Goal: Task Accomplishment & Management: Manage account settings

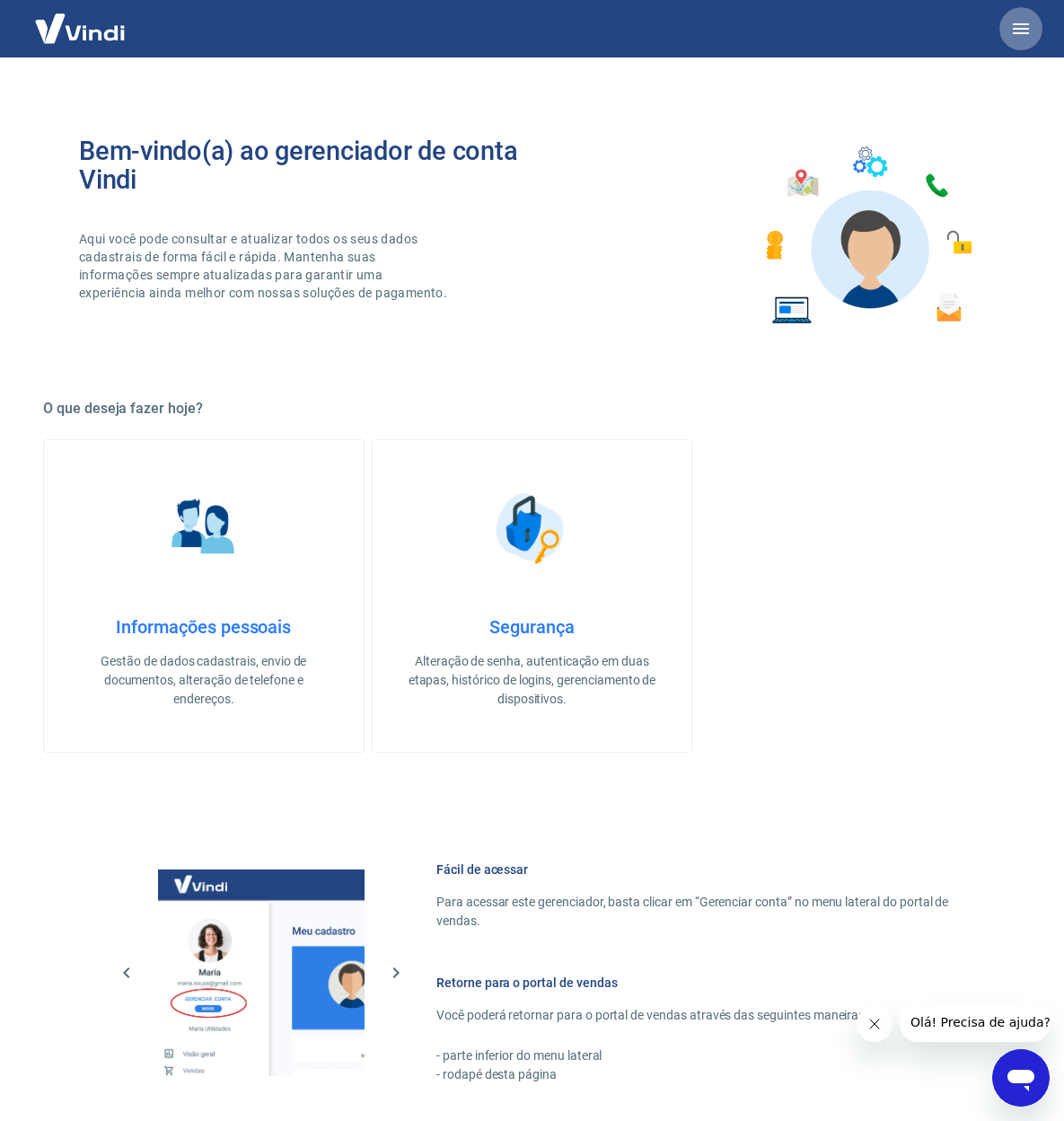
click at [1037, 24] on button "button" at bounding box center [1022, 29] width 43 height 43
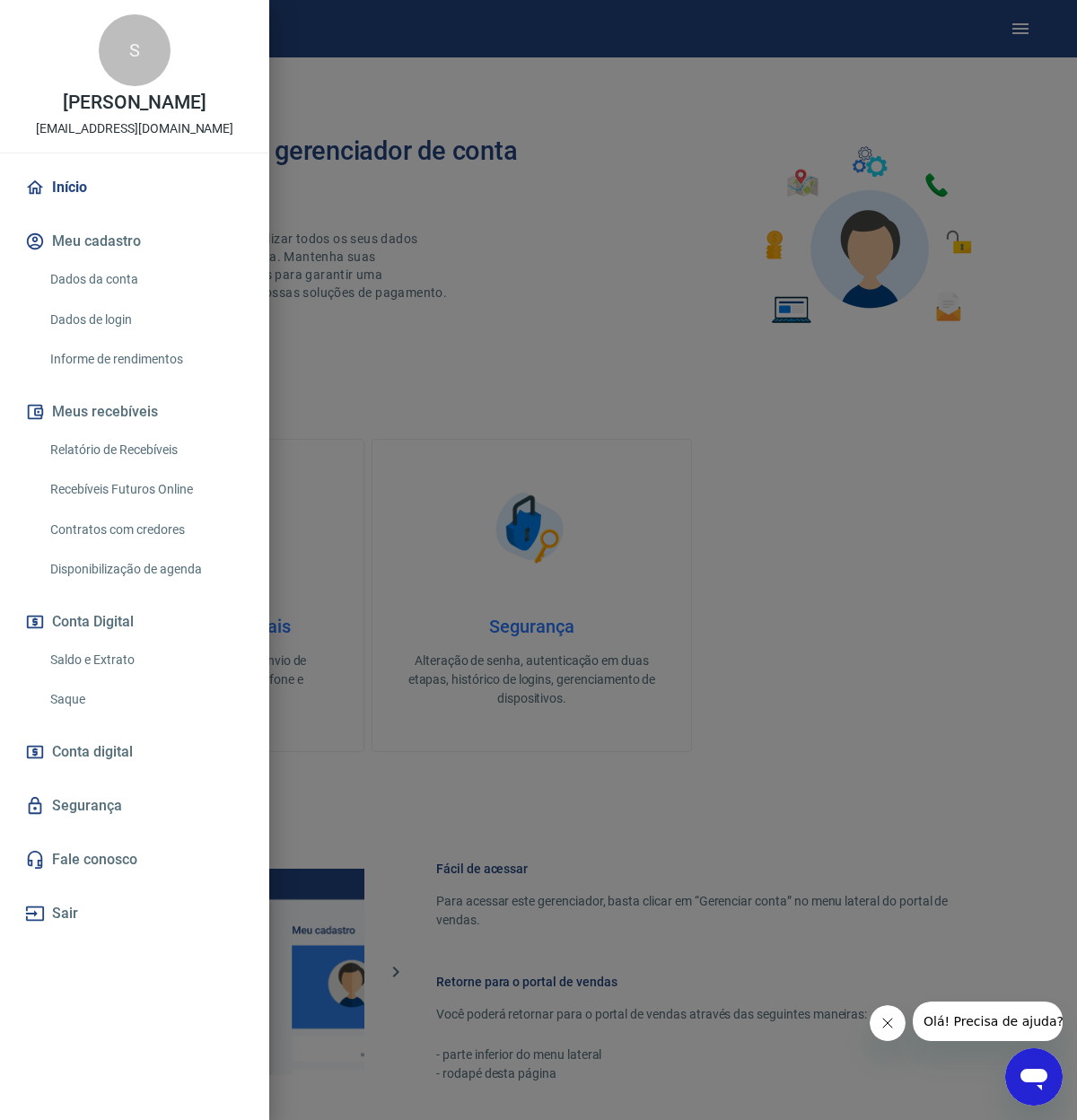
click at [79, 697] on link "Saque" at bounding box center [145, 699] width 204 height 37
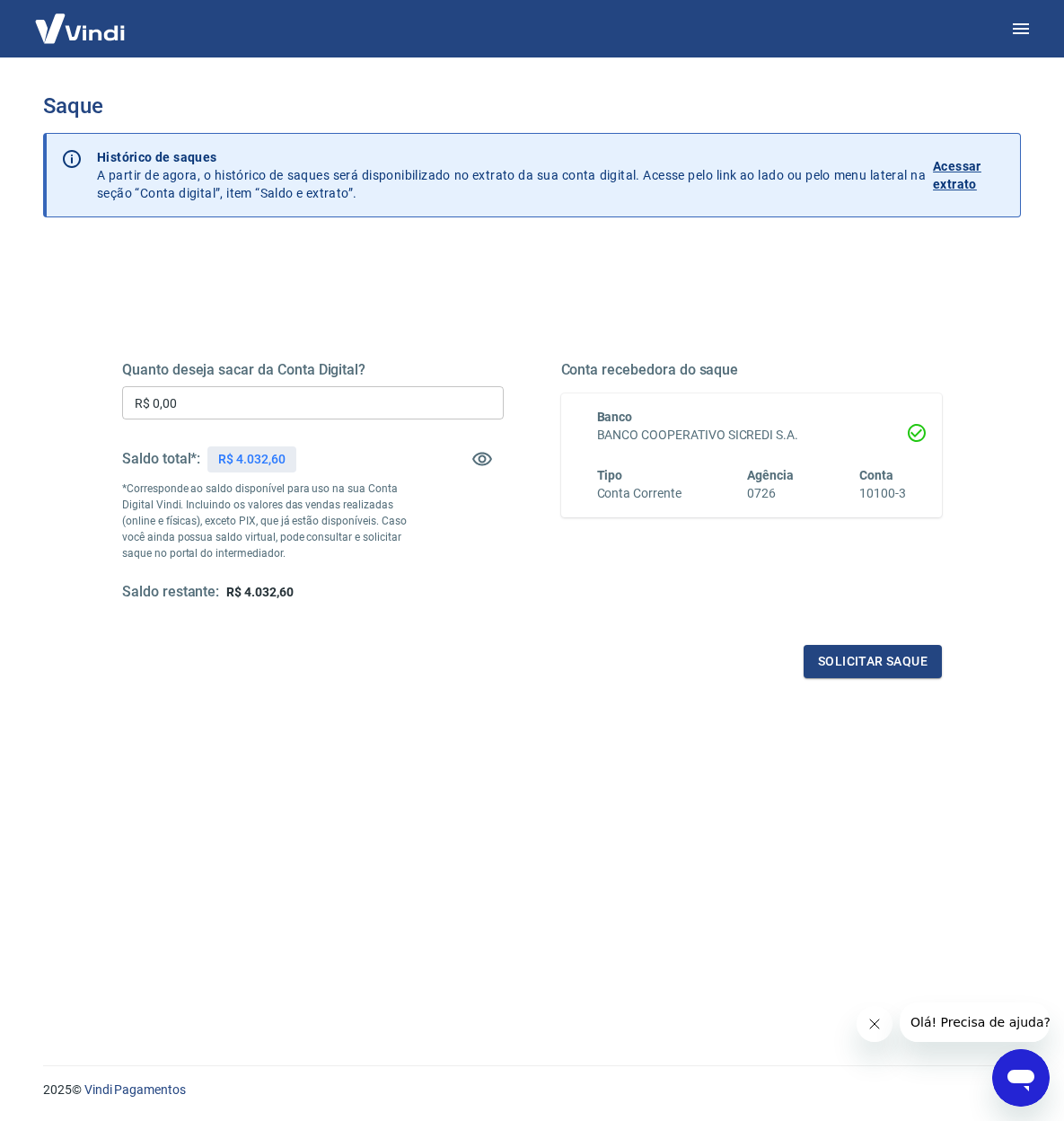
click at [247, 401] on input "R$ 0,00" at bounding box center [313, 402] width 381 height 33
type input "R$ 4.000,00"
click at [880, 671] on button "Solicitar saque" at bounding box center [872, 661] width 138 height 33
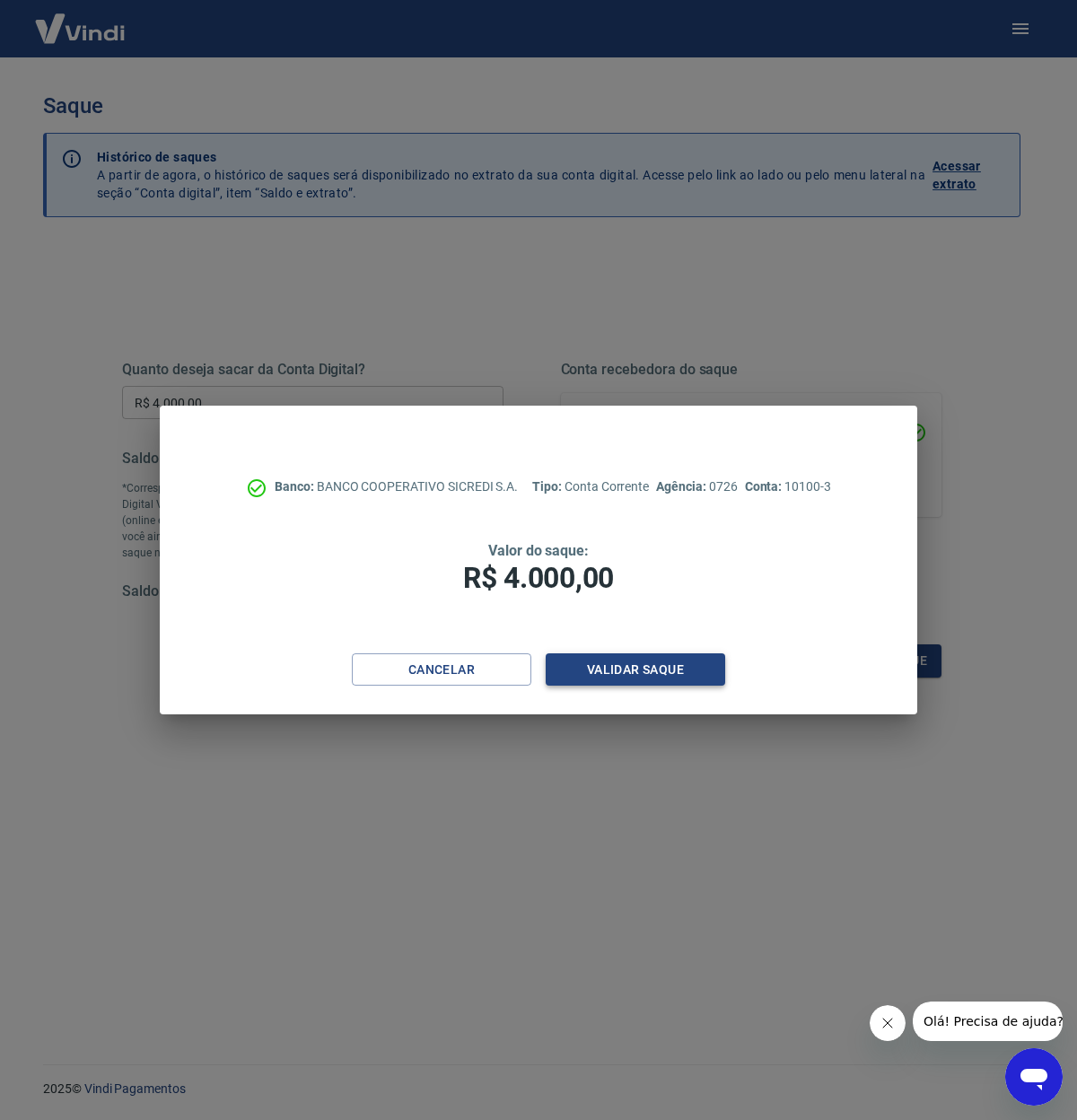
click at [652, 680] on button "Validar saque" at bounding box center [635, 669] width 180 height 33
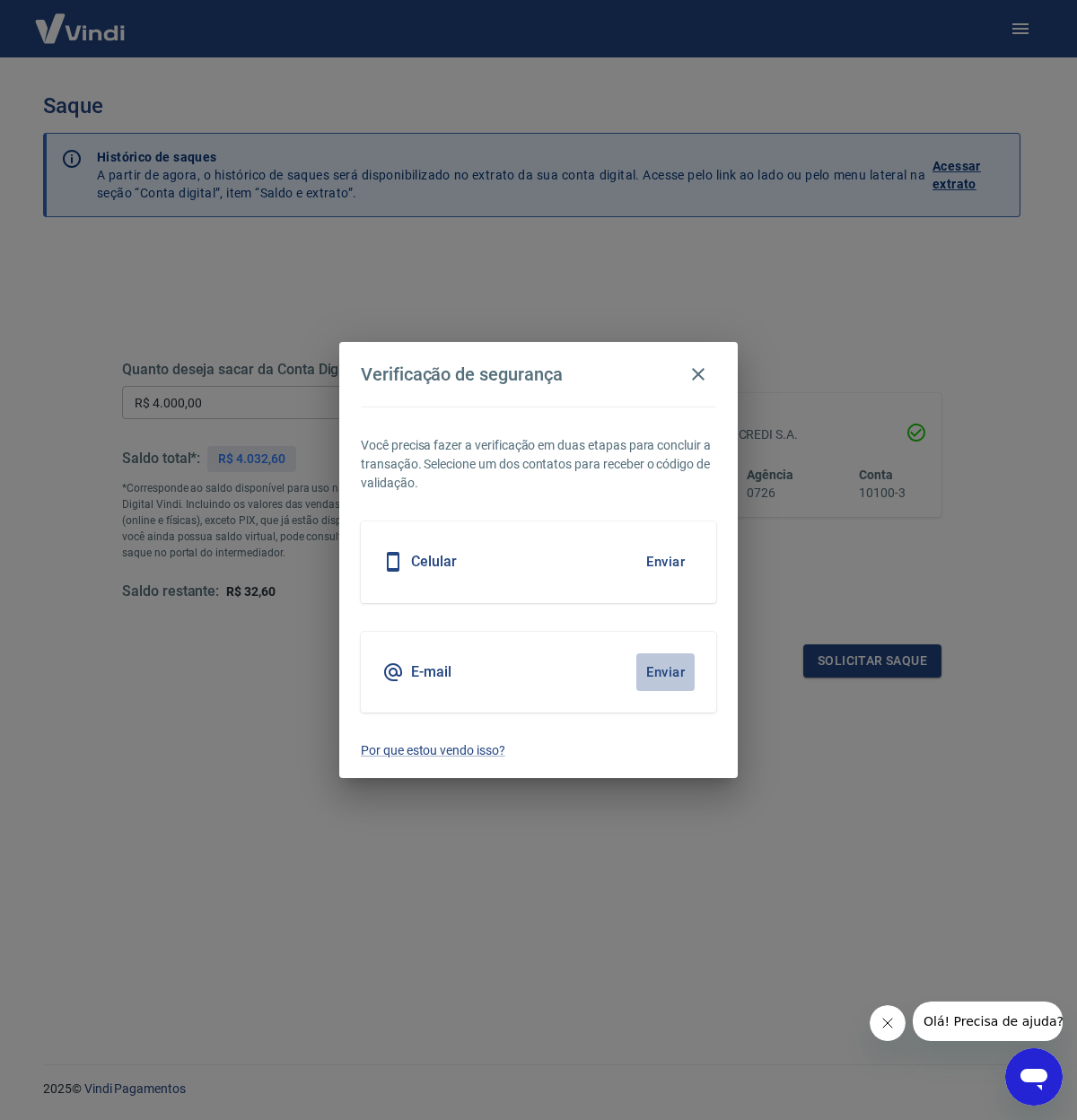
click at [665, 678] on button "Enviar" at bounding box center [665, 672] width 59 height 38
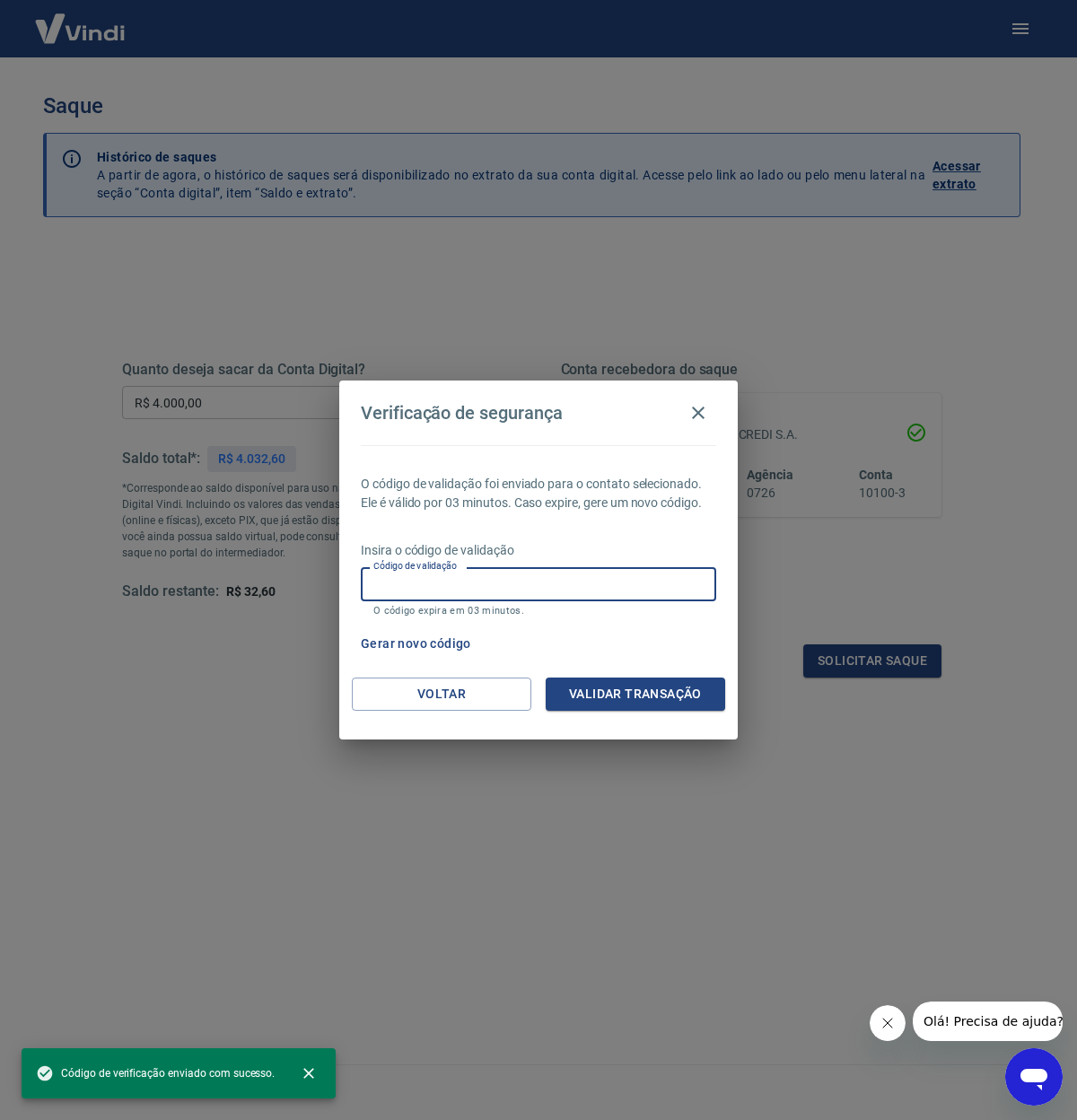
click at [566, 583] on input "Código de validação" at bounding box center [538, 583] width 355 height 33
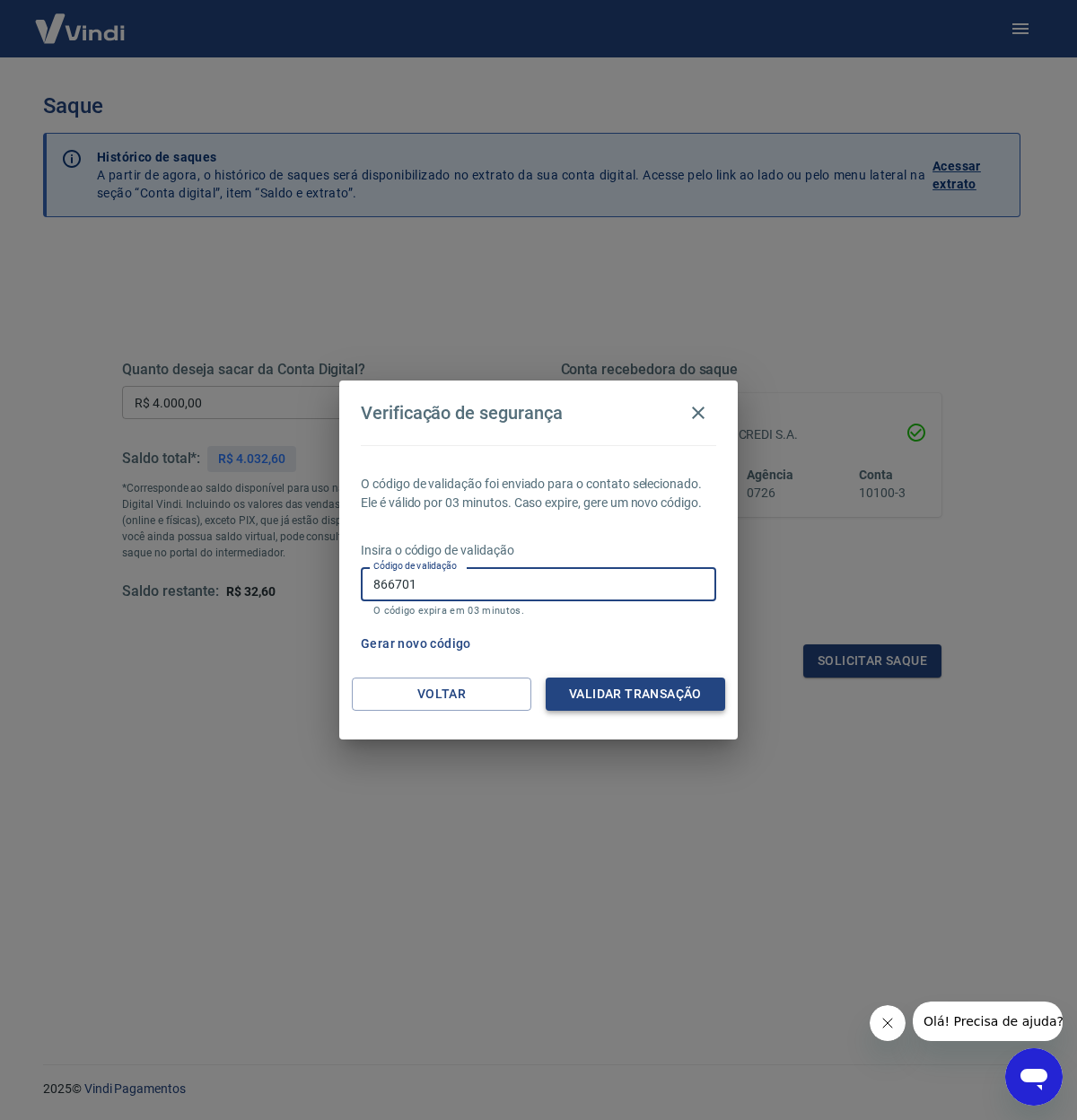
type input "866701"
click at [662, 693] on button "Validar transação" at bounding box center [635, 694] width 180 height 33
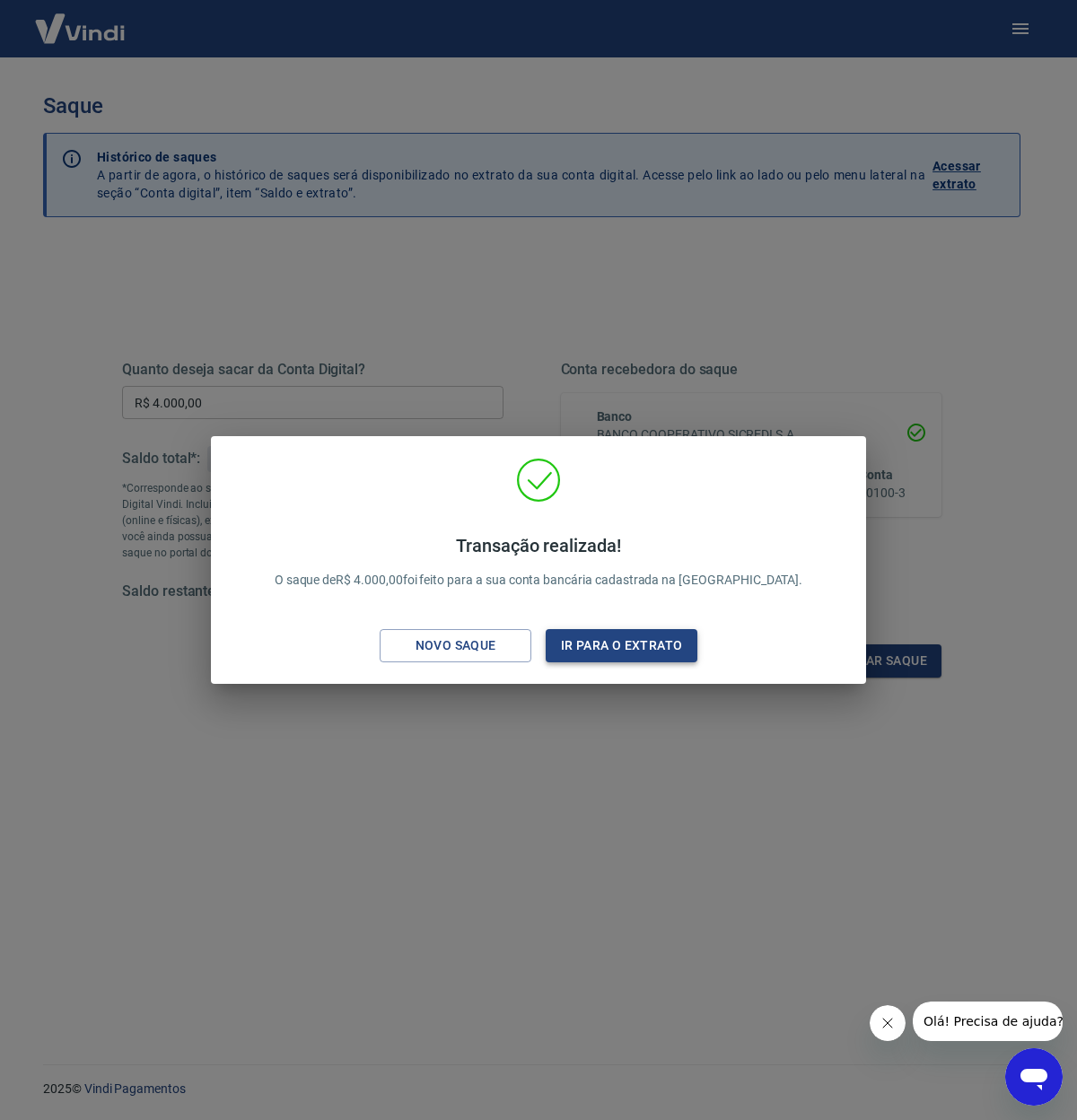
click at [655, 650] on button "Ir para o extrato" at bounding box center [622, 645] width 152 height 33
